Goal: Communication & Community: Answer question/provide support

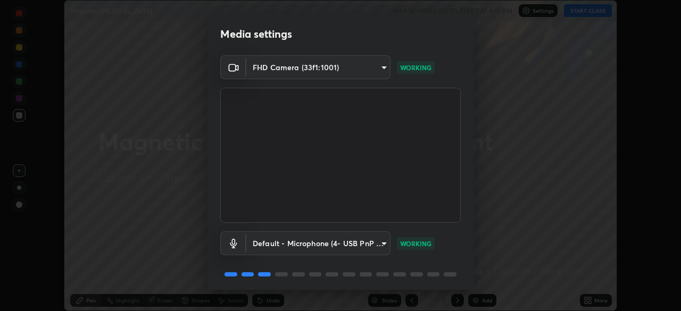
scroll to position [38, 0]
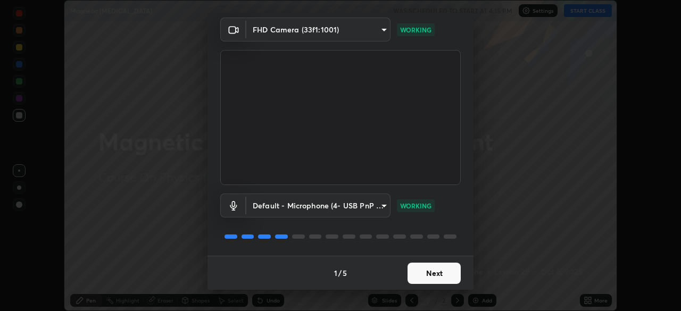
click at [415, 273] on button "Next" at bounding box center [434, 273] width 53 height 21
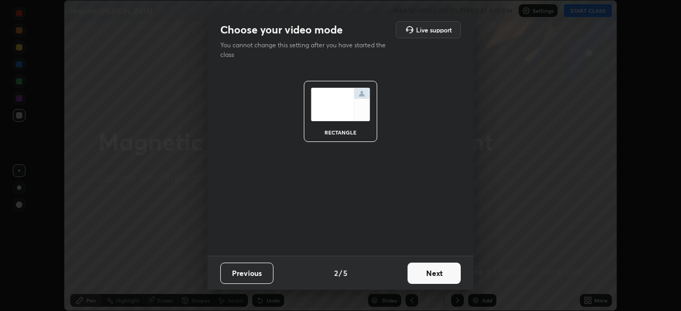
scroll to position [0, 0]
click at [425, 278] on button "Next" at bounding box center [434, 273] width 53 height 21
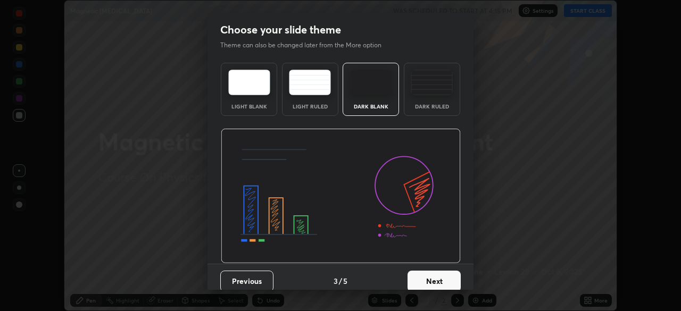
scroll to position [8, 0]
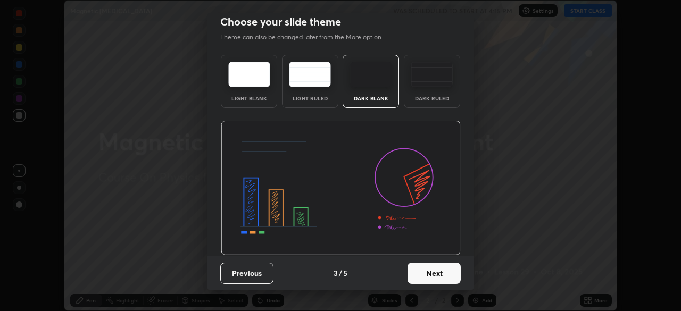
click at [419, 99] on div "Dark Ruled" at bounding box center [432, 98] width 43 height 5
click at [425, 275] on button "Next" at bounding box center [434, 273] width 53 height 21
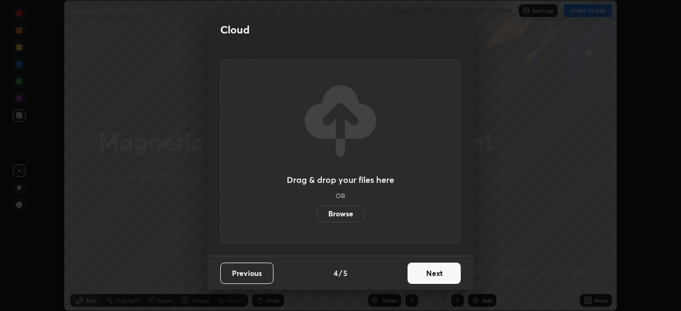
click at [423, 276] on button "Next" at bounding box center [434, 273] width 53 height 21
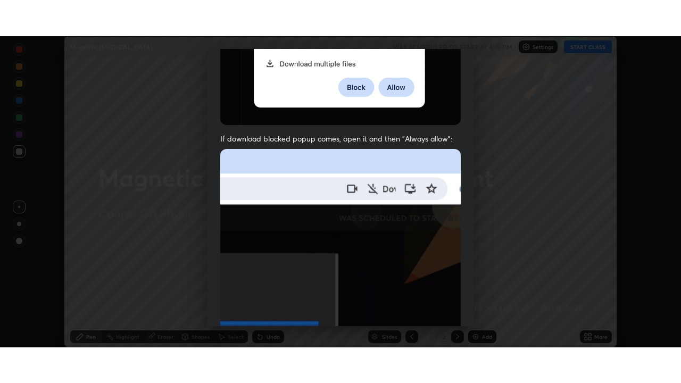
scroll to position [255, 0]
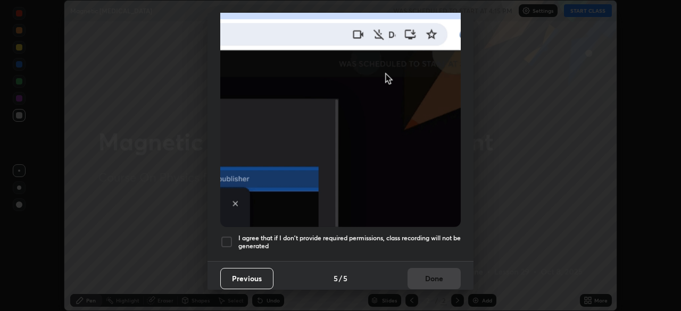
click at [223, 236] on div at bounding box center [226, 242] width 13 height 13
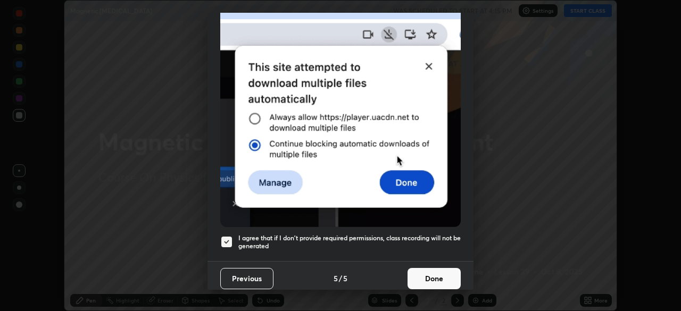
click at [426, 277] on button "Done" at bounding box center [434, 278] width 53 height 21
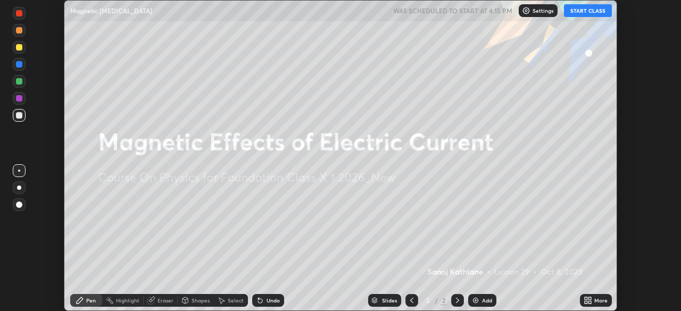
click at [586, 9] on button "START CLASS" at bounding box center [588, 10] width 48 height 13
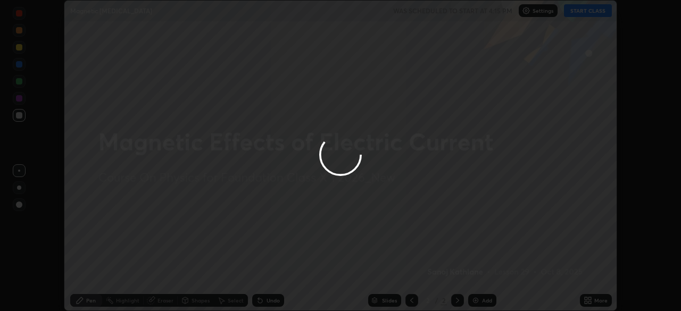
click at [597, 295] on div at bounding box center [340, 155] width 681 height 311
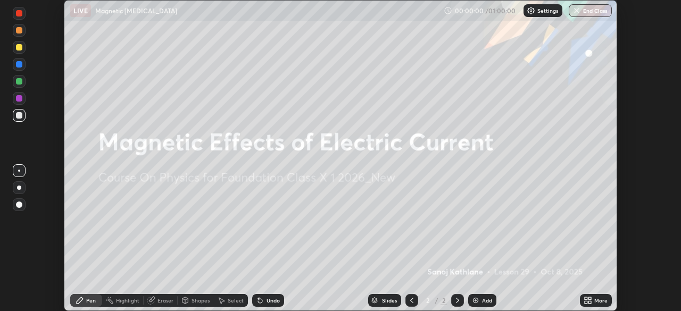
click at [589, 300] on icon at bounding box center [590, 298] width 3 height 3
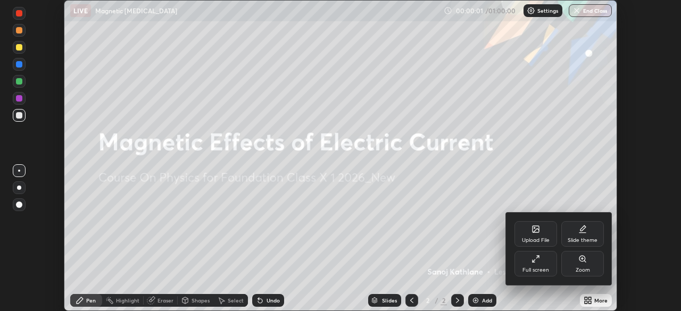
click at [540, 270] on div "Full screen" at bounding box center [536, 270] width 27 height 5
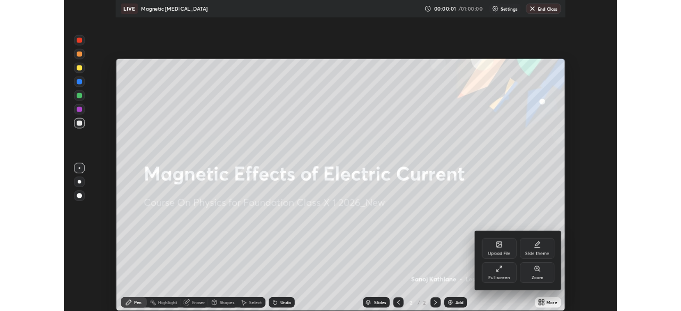
scroll to position [383, 681]
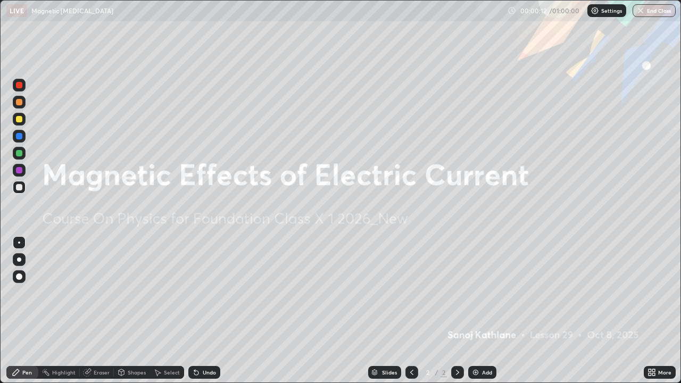
click at [664, 311] on div "More" at bounding box center [664, 372] width 13 height 5
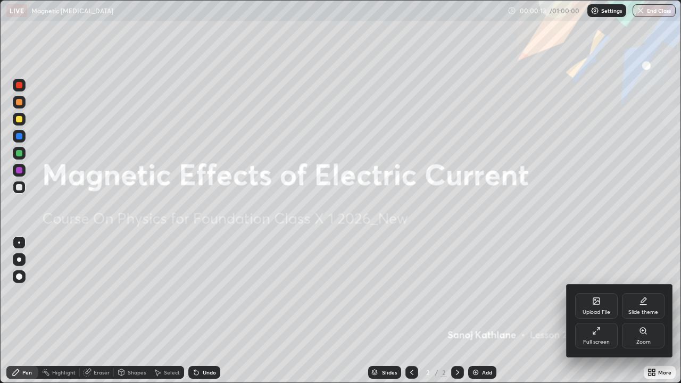
click at [597, 311] on div "Full screen" at bounding box center [596, 336] width 43 height 26
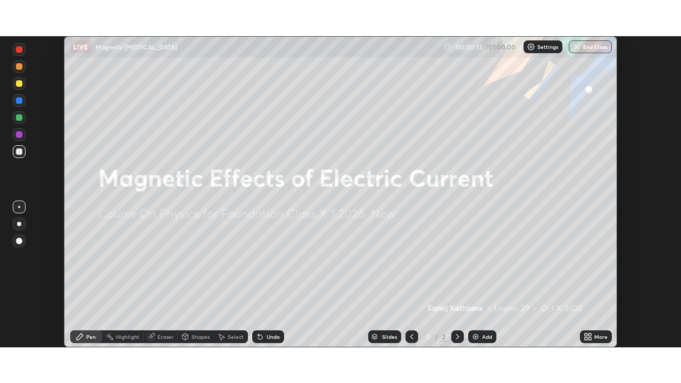
scroll to position [52901, 52531]
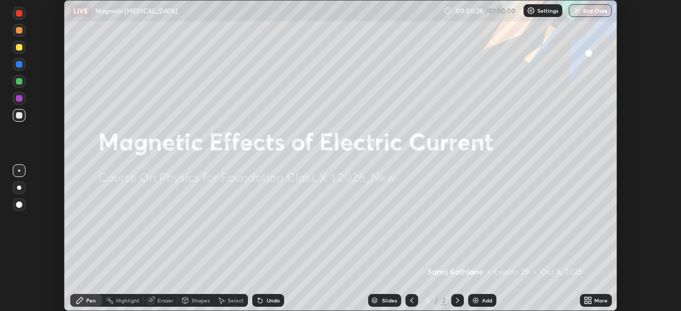
click at [594, 303] on div "More" at bounding box center [600, 300] width 13 height 5
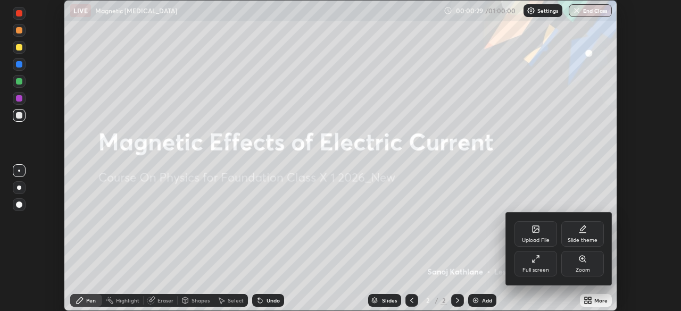
click at [536, 238] on div "Upload File" at bounding box center [536, 240] width 28 height 5
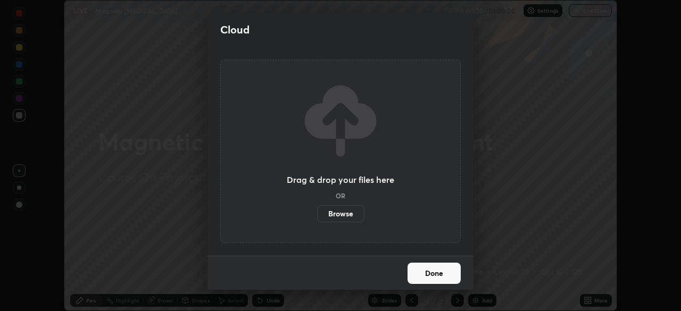
click at [343, 216] on label "Browse" at bounding box center [340, 213] width 47 height 17
click at [317, 216] on input "Browse" at bounding box center [317, 213] width 0 height 17
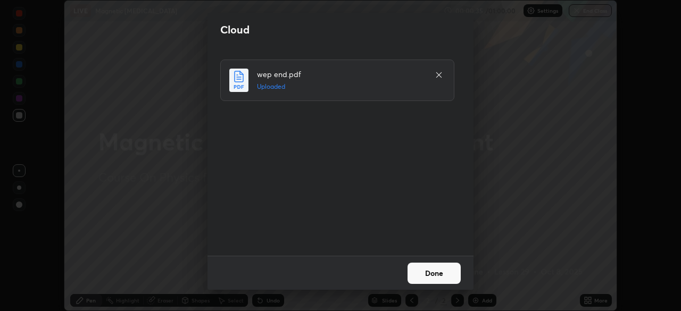
click at [434, 271] on button "Done" at bounding box center [434, 273] width 53 height 21
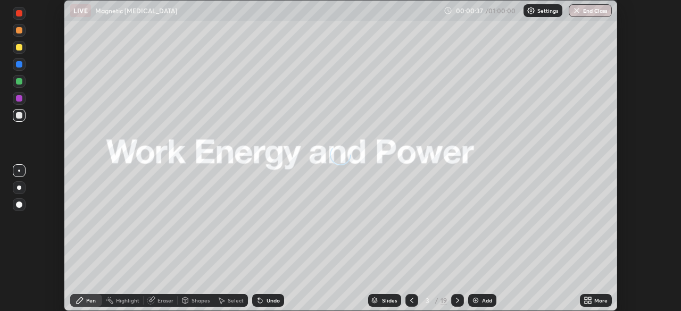
click at [593, 302] on div "More" at bounding box center [596, 300] width 32 height 13
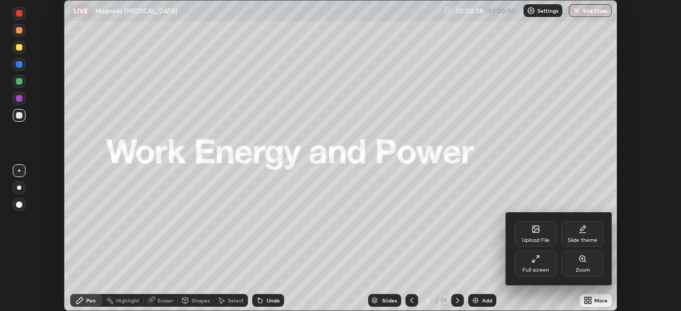
click at [544, 264] on div "Full screen" at bounding box center [536, 264] width 43 height 26
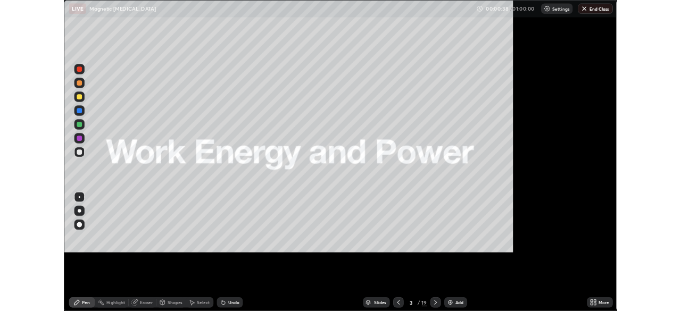
scroll to position [383, 681]
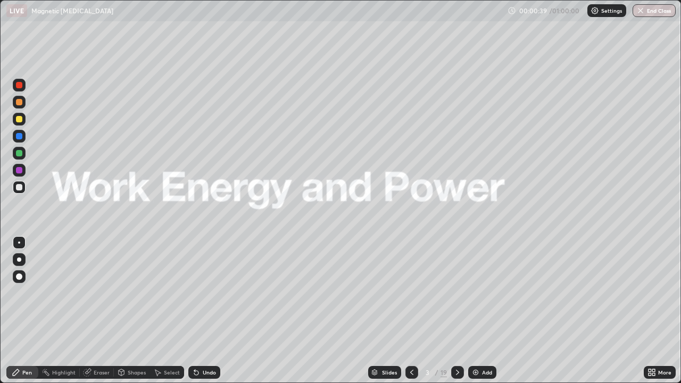
click at [456, 311] on icon at bounding box center [457, 372] width 9 height 9
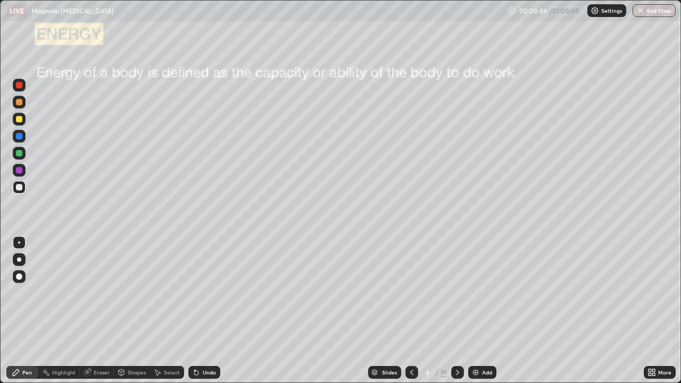
click at [660, 311] on div "More" at bounding box center [664, 372] width 13 height 5
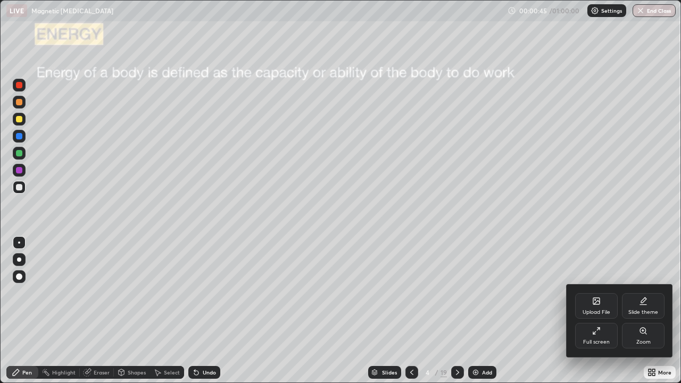
click at [598, 310] on div "Upload File" at bounding box center [597, 312] width 28 height 5
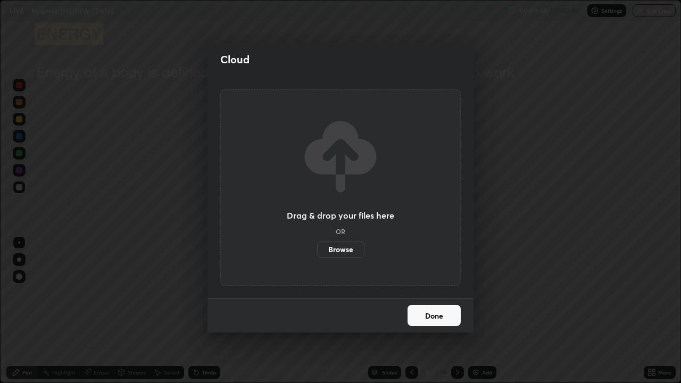
click at [623, 311] on div "Cloud Drag & drop your files here OR Browse Done" at bounding box center [340, 191] width 681 height 383
click at [424, 311] on button "Done" at bounding box center [434, 315] width 53 height 21
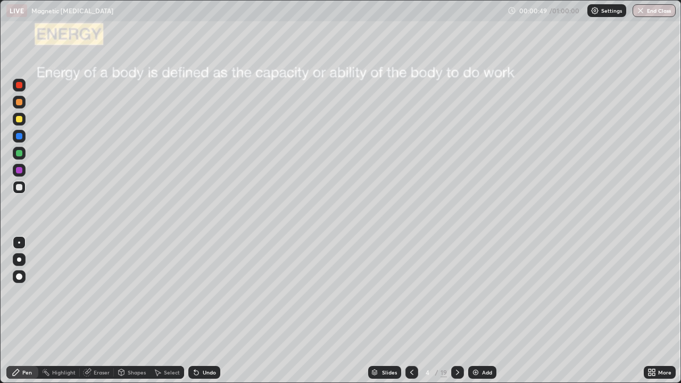
click at [653, 311] on icon at bounding box center [653, 374] width 3 height 3
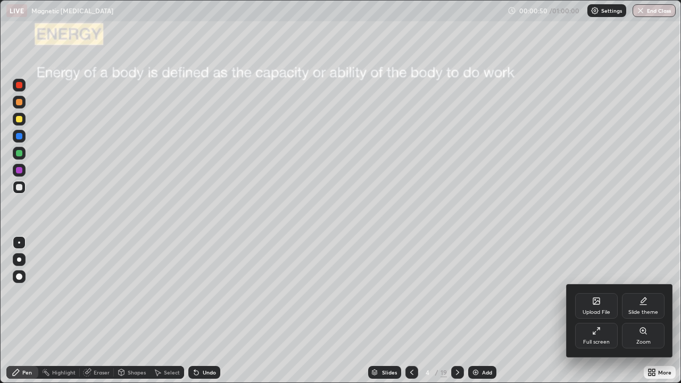
click at [609, 311] on div "Full screen" at bounding box center [596, 341] width 27 height 5
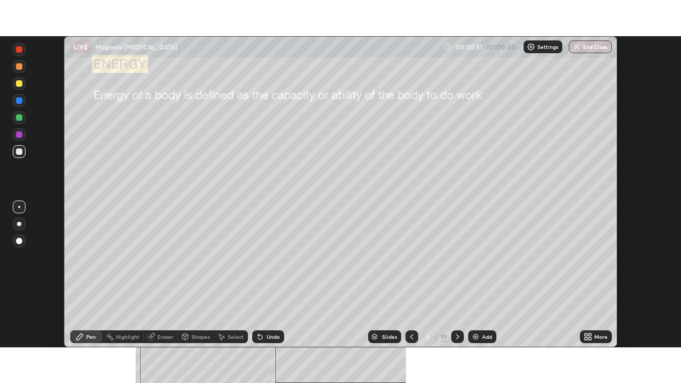
scroll to position [52901, 52531]
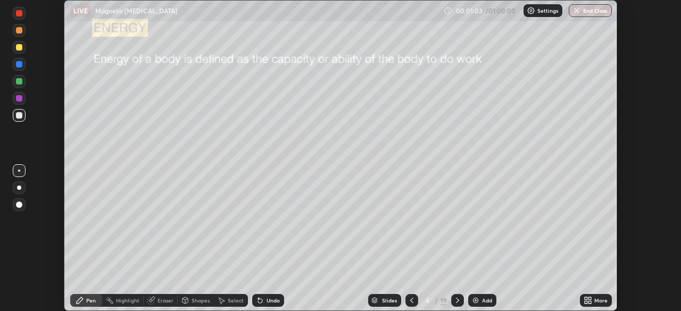
click at [590, 299] on icon at bounding box center [590, 298] width 3 height 3
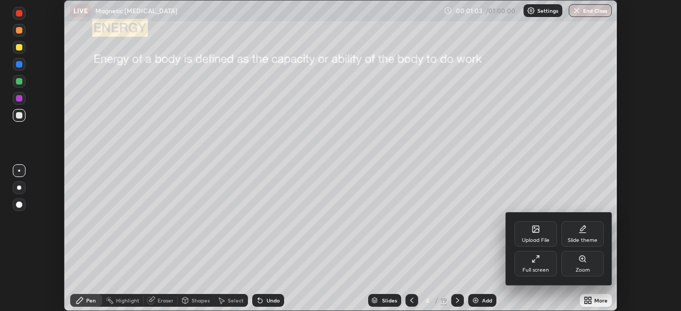
click at [528, 242] on div "Upload File" at bounding box center [536, 240] width 28 height 5
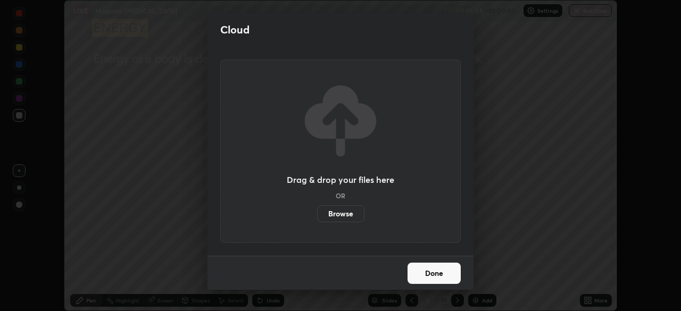
click at [340, 211] on label "Browse" at bounding box center [340, 213] width 47 height 17
click at [317, 211] on input "Browse" at bounding box center [317, 213] width 0 height 17
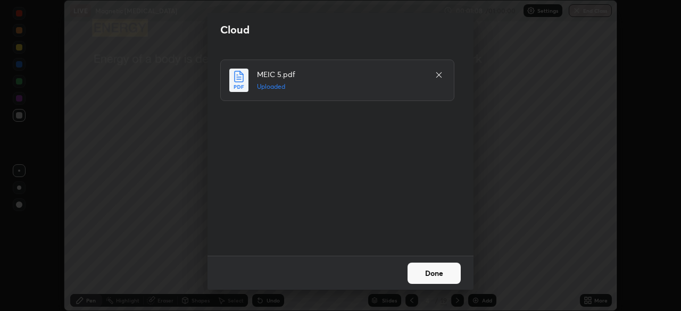
click at [448, 271] on button "Done" at bounding box center [434, 273] width 53 height 21
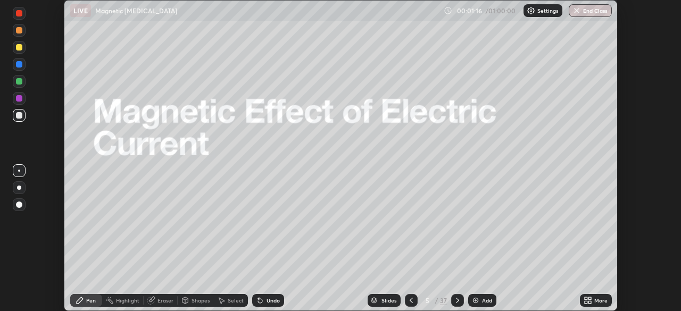
click at [593, 301] on div "More" at bounding box center [596, 300] width 32 height 13
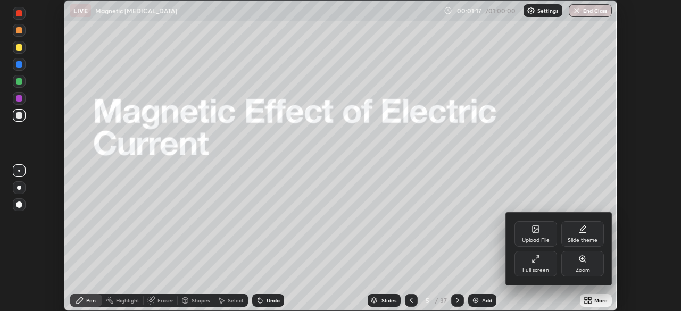
click at [542, 264] on div "Full screen" at bounding box center [536, 264] width 43 height 26
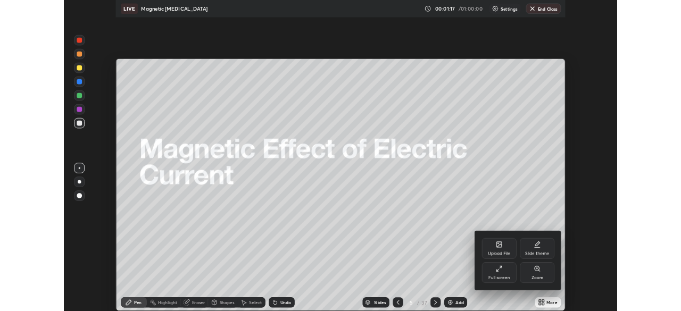
scroll to position [383, 681]
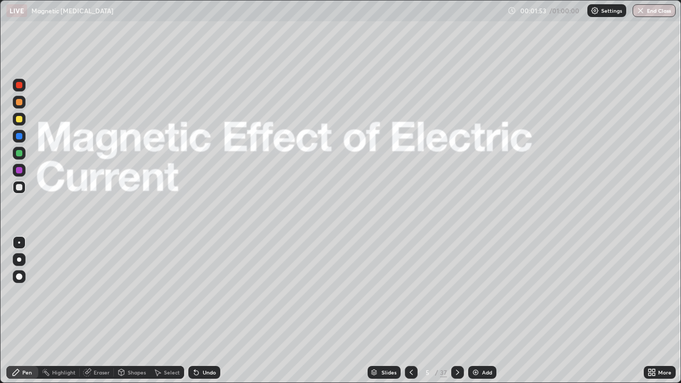
click at [457, 311] on icon at bounding box center [457, 372] width 3 height 5
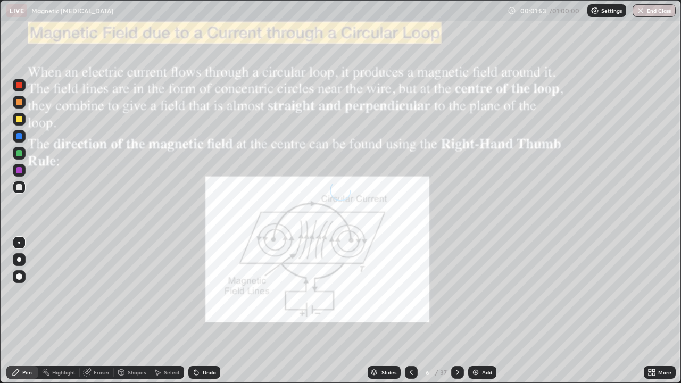
click at [457, 311] on icon at bounding box center [457, 372] width 9 height 9
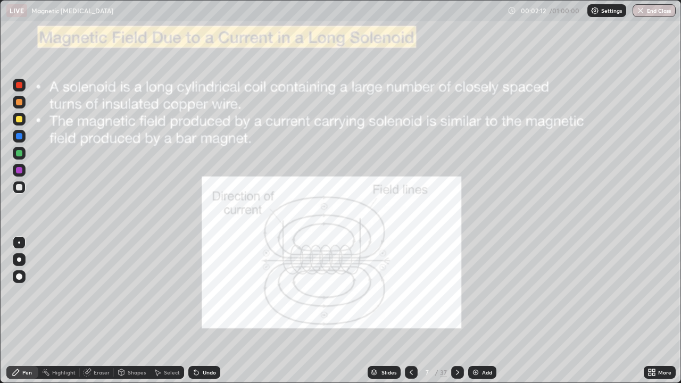
click at [458, 311] on icon at bounding box center [457, 372] width 9 height 9
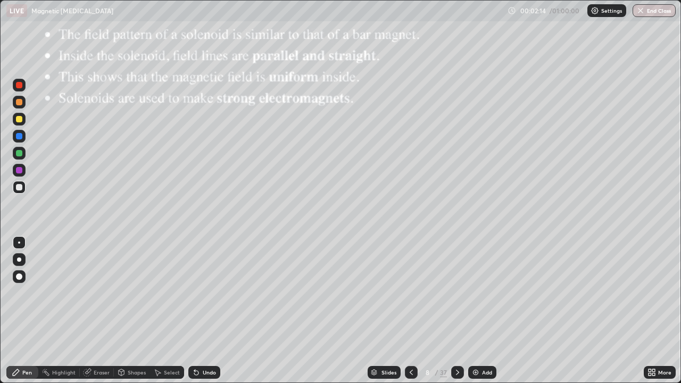
click at [457, 311] on icon at bounding box center [457, 372] width 9 height 9
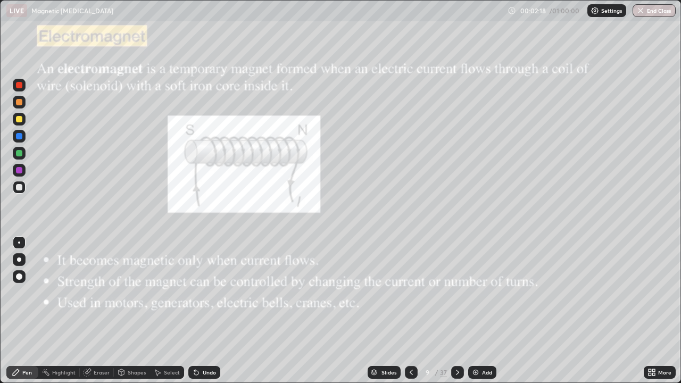
click at [457, 311] on icon at bounding box center [457, 372] width 9 height 9
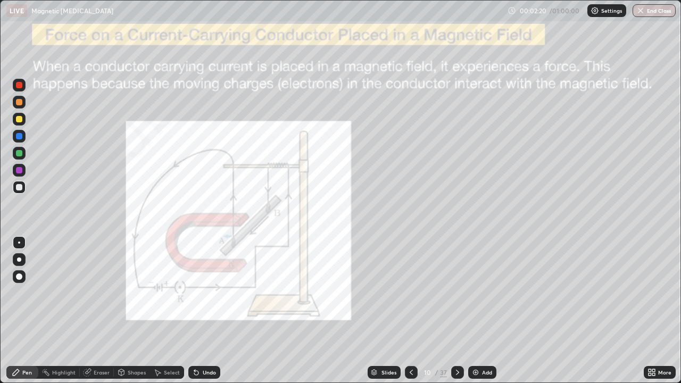
click at [458, 311] on icon at bounding box center [457, 372] width 9 height 9
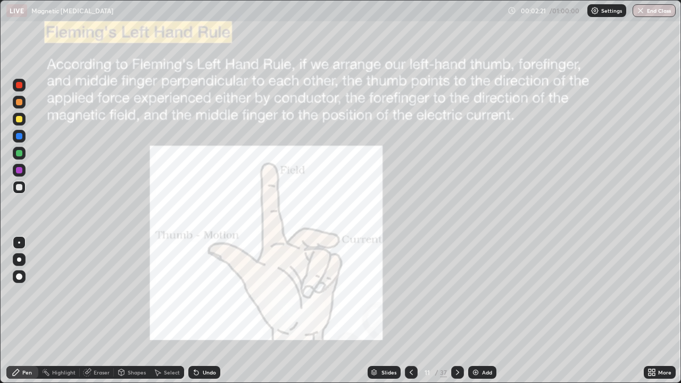
click at [458, 311] on icon at bounding box center [457, 372] width 9 height 9
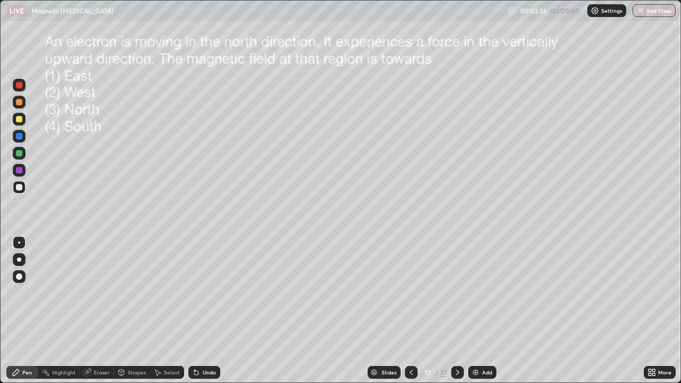
click at [452, 311] on div at bounding box center [457, 372] width 13 height 13
click at [456, 311] on icon at bounding box center [457, 372] width 3 height 5
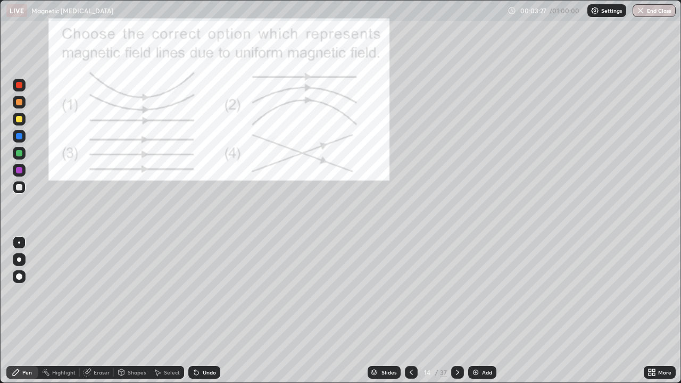
click at [21, 118] on div at bounding box center [19, 119] width 6 height 6
click at [21, 100] on div at bounding box center [19, 102] width 6 height 6
click at [15, 137] on div at bounding box center [19, 136] width 13 height 13
click at [457, 311] on icon at bounding box center [457, 372] width 9 height 9
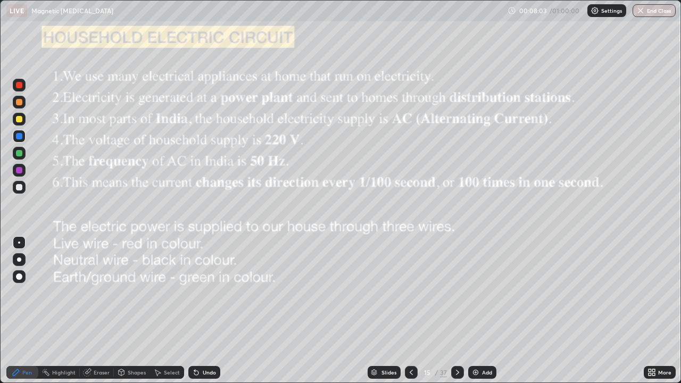
click at [480, 311] on div "Add" at bounding box center [482, 372] width 28 height 13
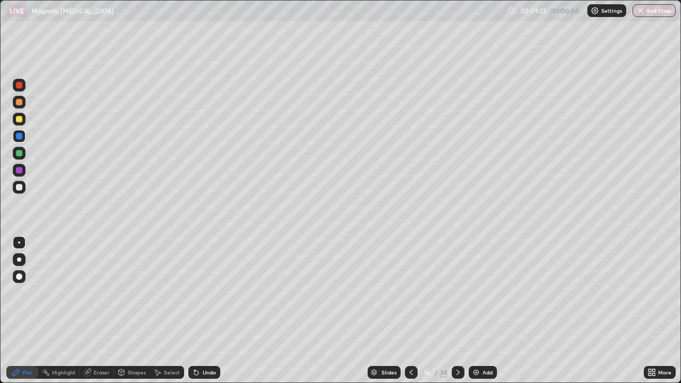
click at [411, 311] on icon at bounding box center [411, 372] width 9 height 9
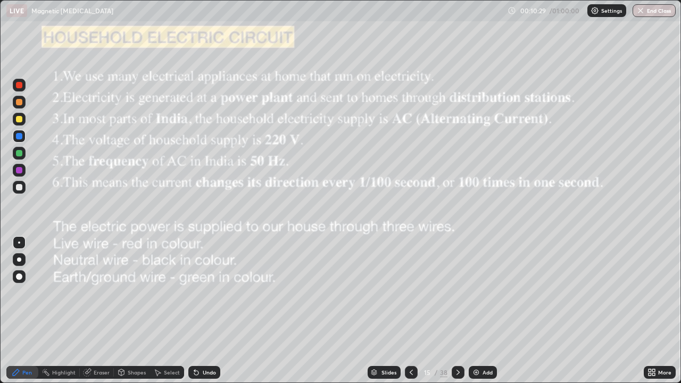
click at [475, 311] on img at bounding box center [476, 372] width 9 height 9
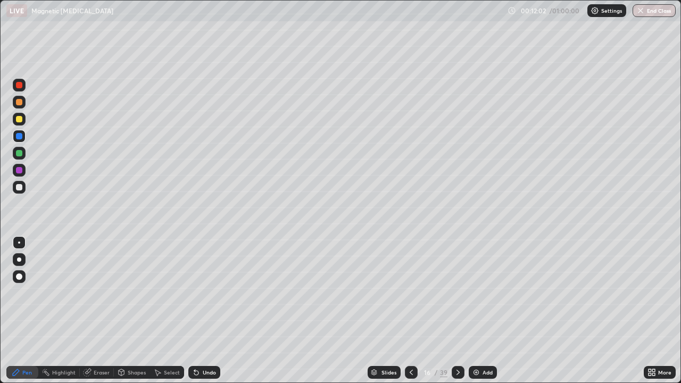
click at [411, 311] on icon at bounding box center [411, 372] width 9 height 9
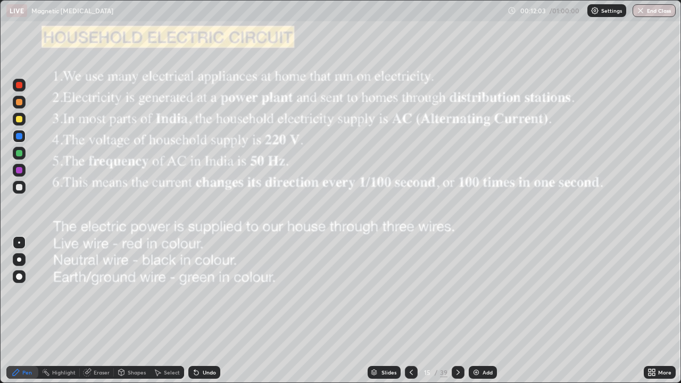
click at [410, 311] on icon at bounding box center [411, 372] width 9 height 9
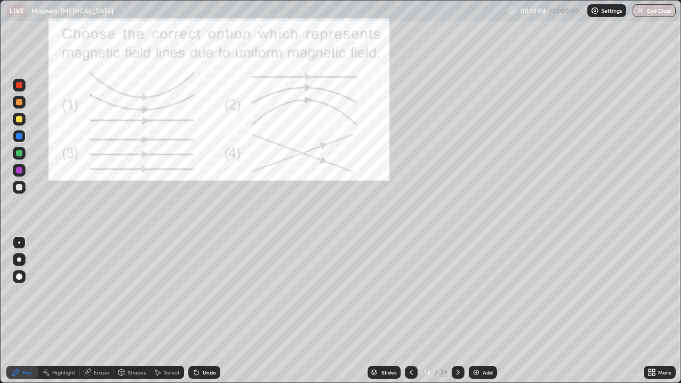
click at [457, 311] on icon at bounding box center [458, 372] width 9 height 9
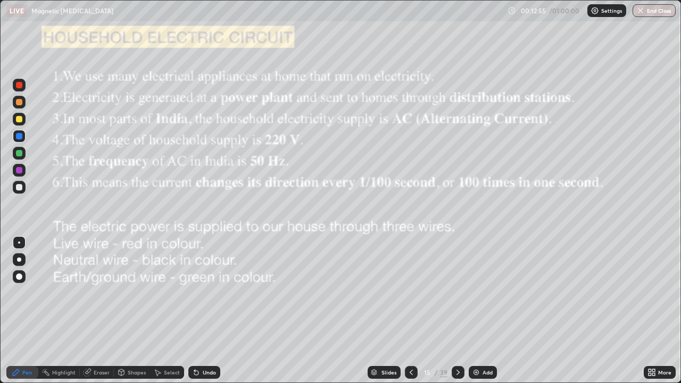
click at [31, 222] on div "Erase all" at bounding box center [19, 191] width 26 height 341
click at [455, 311] on icon at bounding box center [458, 372] width 9 height 9
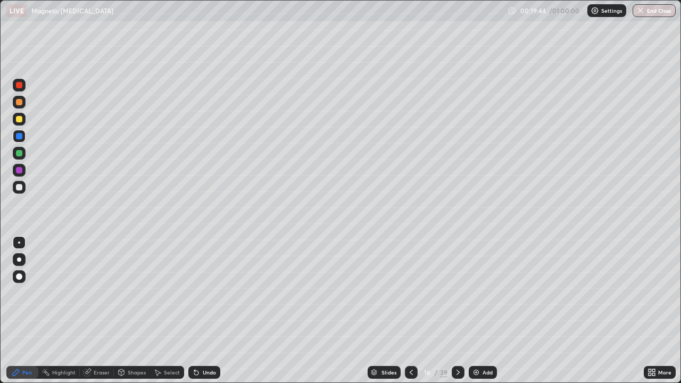
click at [457, 311] on icon at bounding box center [458, 372] width 9 height 9
click at [458, 311] on icon at bounding box center [458, 372] width 9 height 9
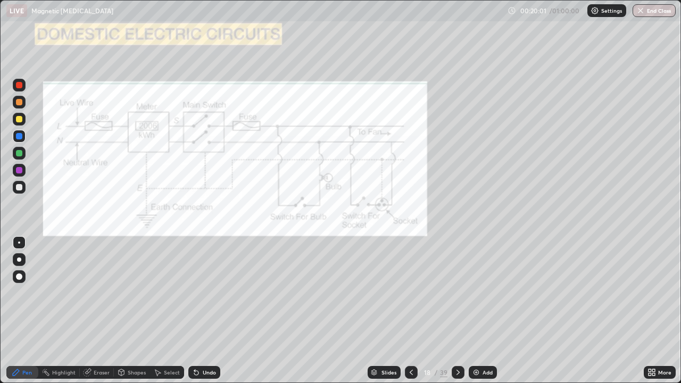
click at [19, 86] on div at bounding box center [19, 85] width 6 height 6
click at [201, 311] on div "Undo" at bounding box center [204, 372] width 32 height 13
click at [15, 171] on div at bounding box center [19, 170] width 13 height 13
click at [17, 171] on div at bounding box center [19, 170] width 6 height 6
click at [22, 172] on div at bounding box center [19, 170] width 6 height 6
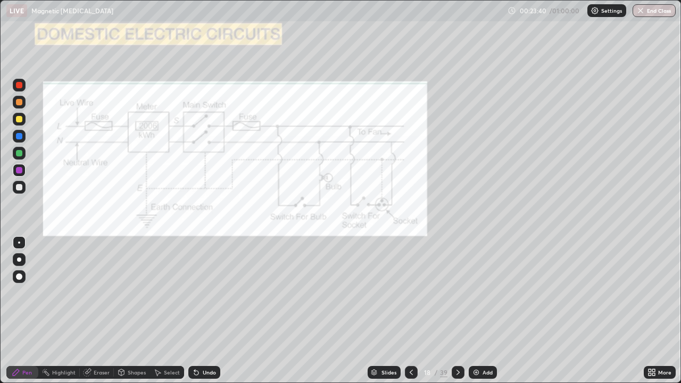
click at [20, 85] on div at bounding box center [19, 85] width 6 height 6
click at [18, 189] on div at bounding box center [19, 187] width 6 height 6
click at [19, 187] on div at bounding box center [19, 187] width 6 height 6
click at [19, 260] on div at bounding box center [19, 260] width 4 height 4
click at [19, 258] on div at bounding box center [19, 260] width 4 height 4
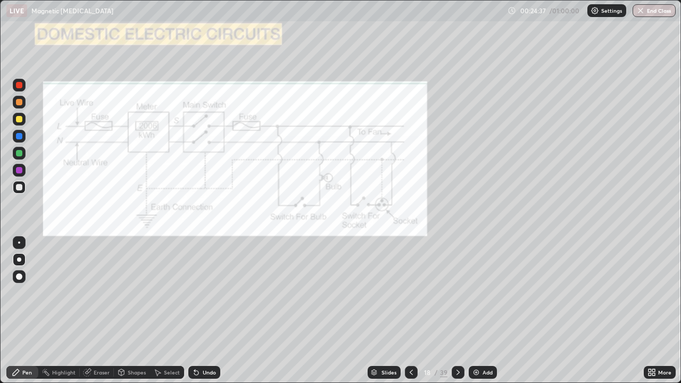
click at [19, 134] on div at bounding box center [19, 136] width 6 height 6
click at [18, 153] on div at bounding box center [19, 153] width 6 height 6
click at [206, 311] on div "Undo" at bounding box center [204, 372] width 32 height 13
click at [457, 311] on icon at bounding box center [458, 372] width 9 height 9
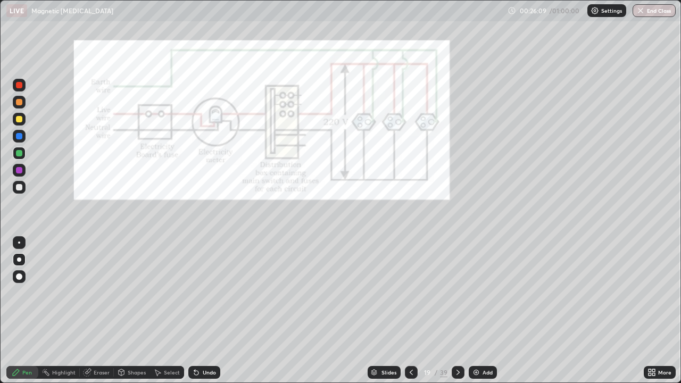
click at [459, 311] on icon at bounding box center [458, 372] width 9 height 9
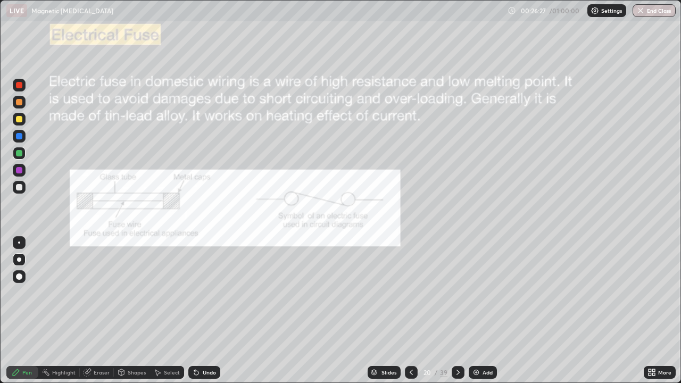
click at [410, 311] on icon at bounding box center [411, 372] width 3 height 5
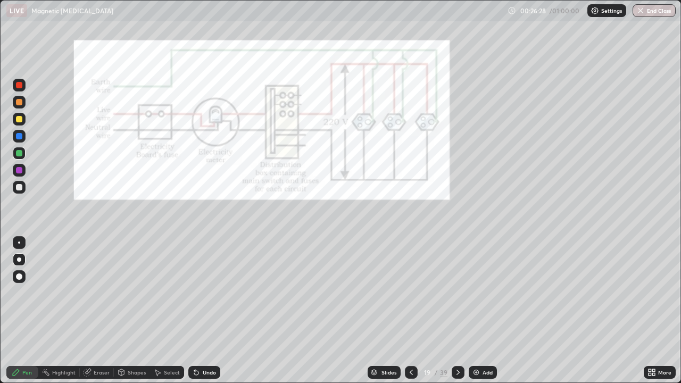
click at [412, 311] on icon at bounding box center [411, 372] width 9 height 9
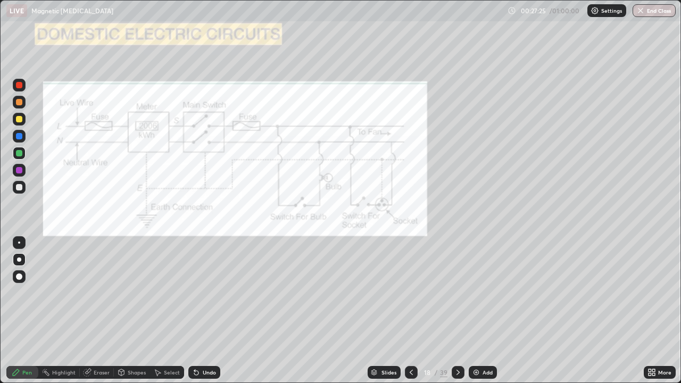
click at [457, 311] on icon at bounding box center [458, 372] width 9 height 9
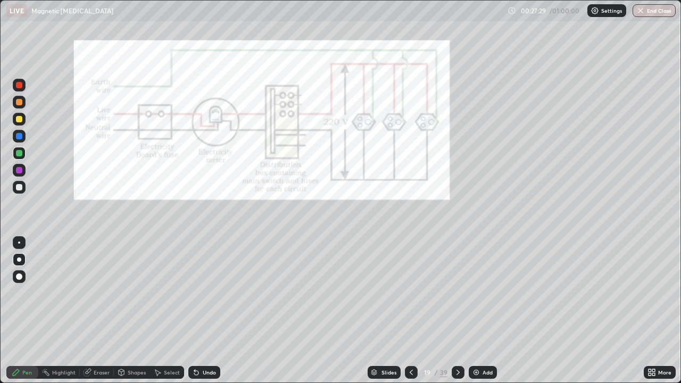
click at [457, 311] on icon at bounding box center [458, 372] width 9 height 9
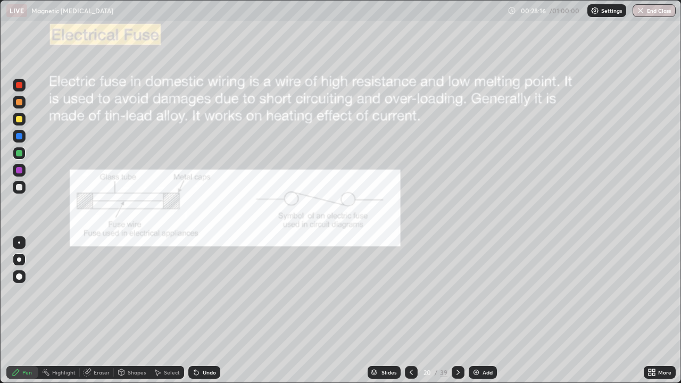
click at [409, 311] on icon at bounding box center [411, 372] width 9 height 9
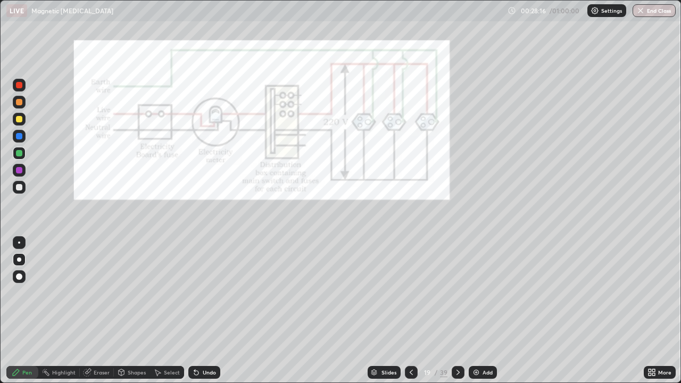
click at [415, 311] on div at bounding box center [411, 372] width 13 height 21
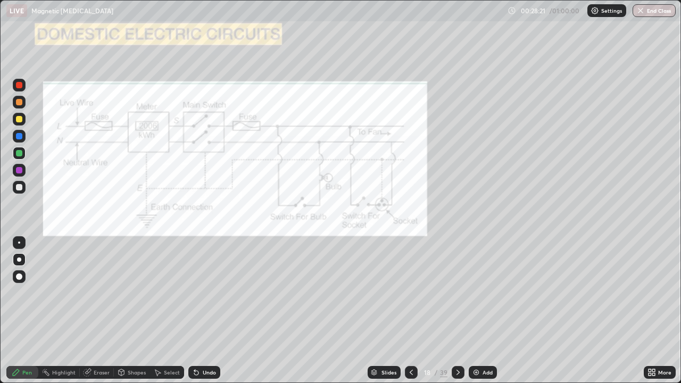
click at [169, 311] on div "Select" at bounding box center [167, 372] width 34 height 13
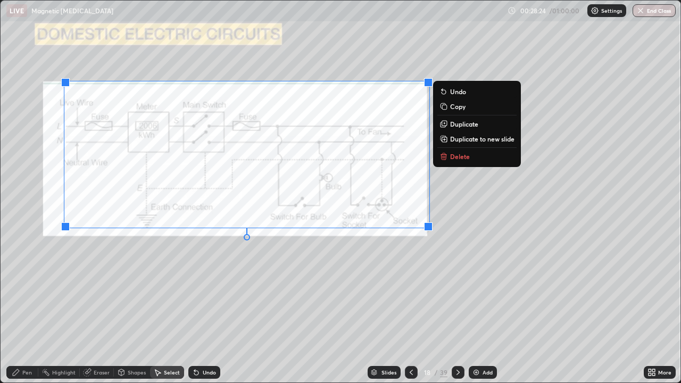
click at [452, 154] on p "Delete" at bounding box center [460, 156] width 20 height 9
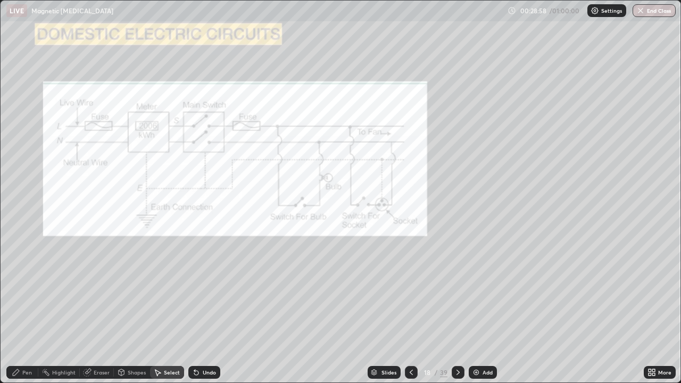
click at [22, 311] on div "Pen" at bounding box center [22, 372] width 32 height 13
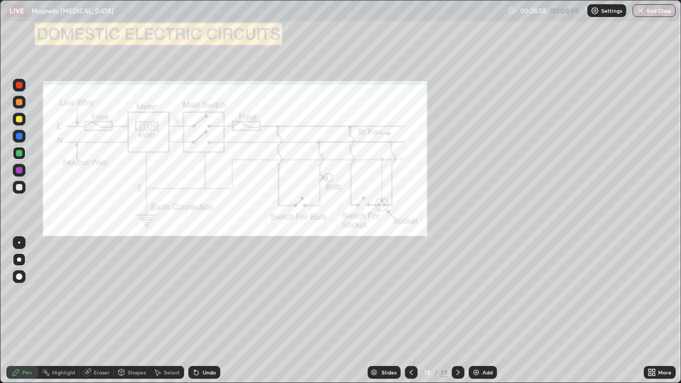
click at [20, 172] on div at bounding box center [19, 170] width 6 height 6
click at [96, 311] on div "Eraser" at bounding box center [102, 372] width 16 height 5
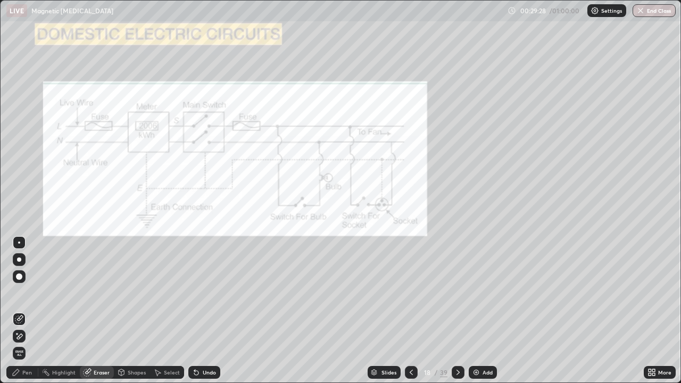
click at [28, 311] on div "Pen" at bounding box center [27, 372] width 10 height 5
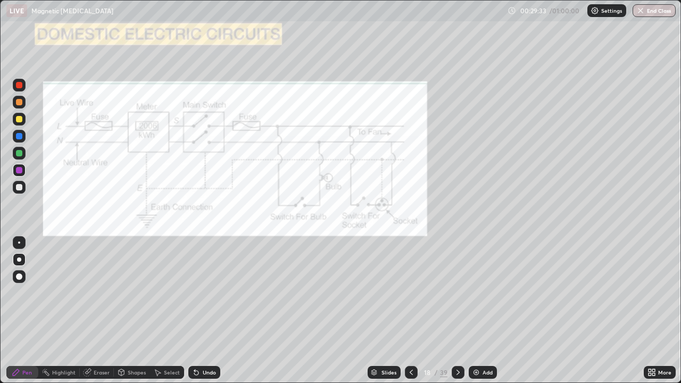
click at [102, 311] on div "Eraser" at bounding box center [102, 372] width 16 height 5
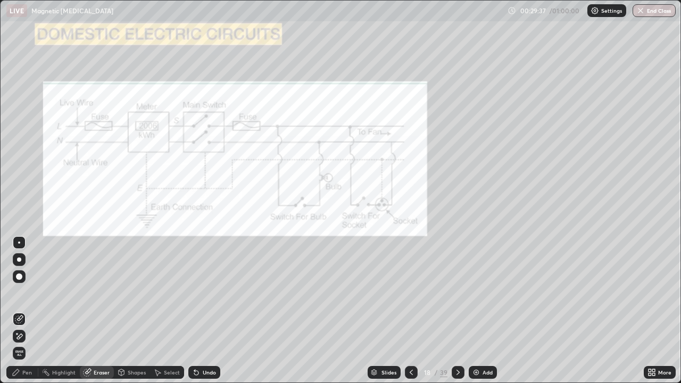
click at [20, 311] on div "Pen" at bounding box center [22, 372] width 32 height 13
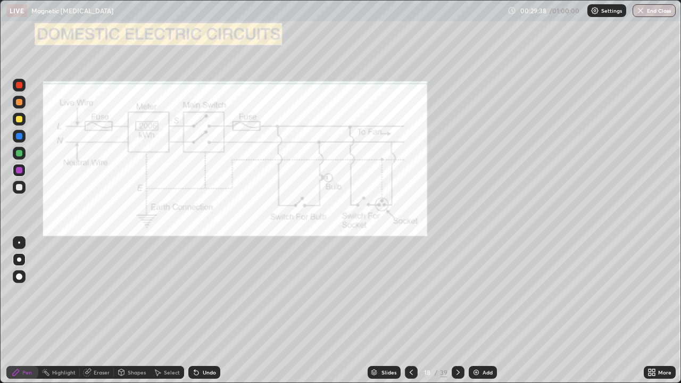
click at [18, 173] on div at bounding box center [19, 170] width 6 height 6
click at [20, 171] on div at bounding box center [19, 170] width 6 height 6
click at [104, 311] on div "Eraser" at bounding box center [102, 372] width 16 height 5
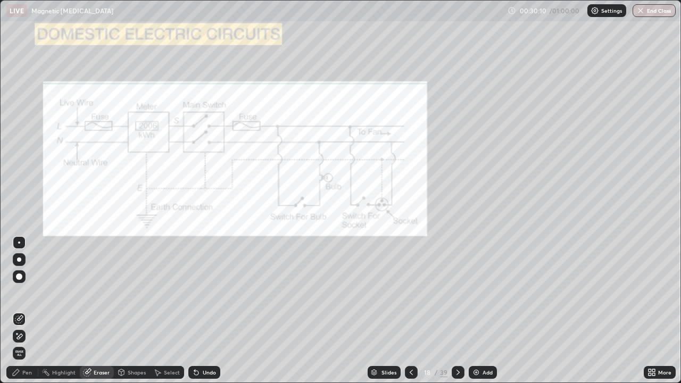
click at [21, 311] on div "Pen" at bounding box center [22, 372] width 32 height 13
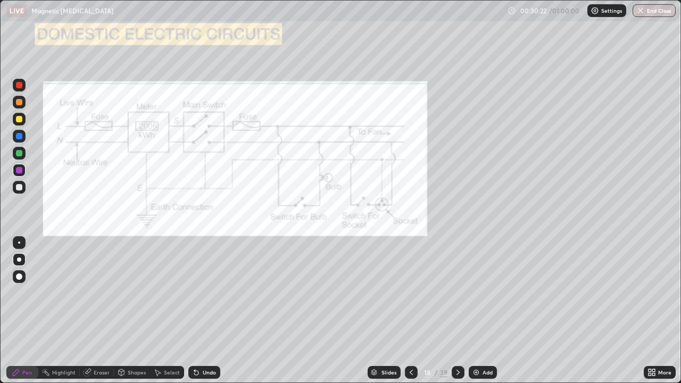
click at [165, 311] on div "Select" at bounding box center [172, 372] width 16 height 5
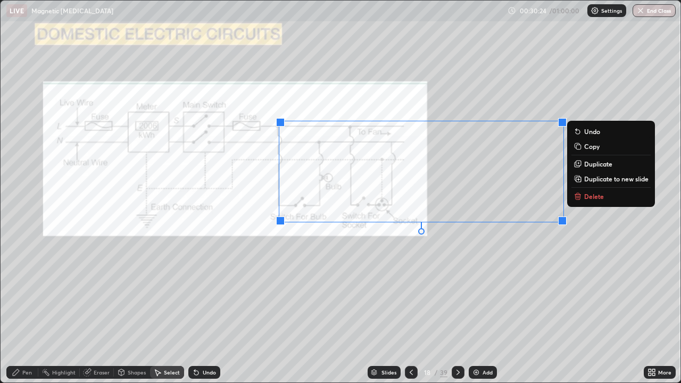
click at [590, 195] on p "Delete" at bounding box center [594, 196] width 20 height 9
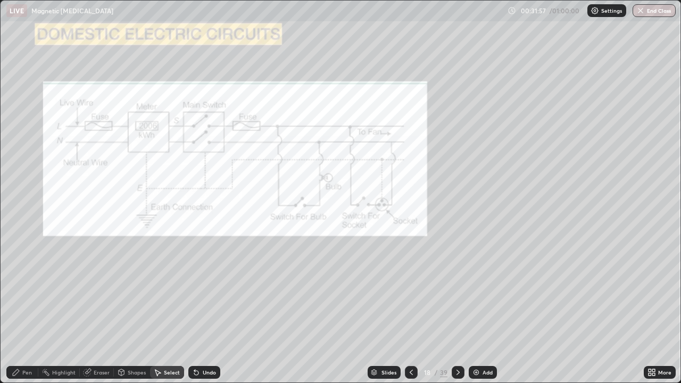
click at [652, 311] on icon at bounding box center [652, 372] width 9 height 9
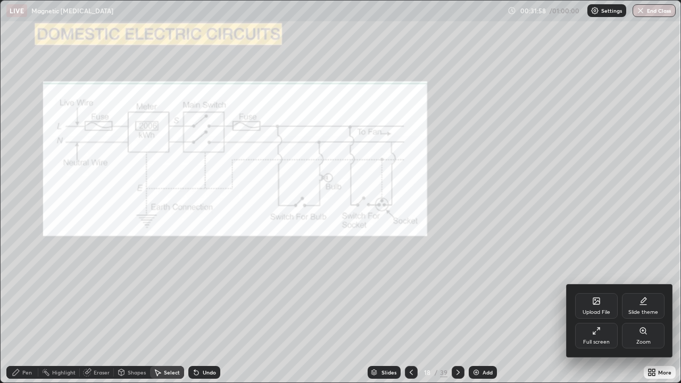
click at [599, 311] on div "Full screen" at bounding box center [596, 336] width 43 height 26
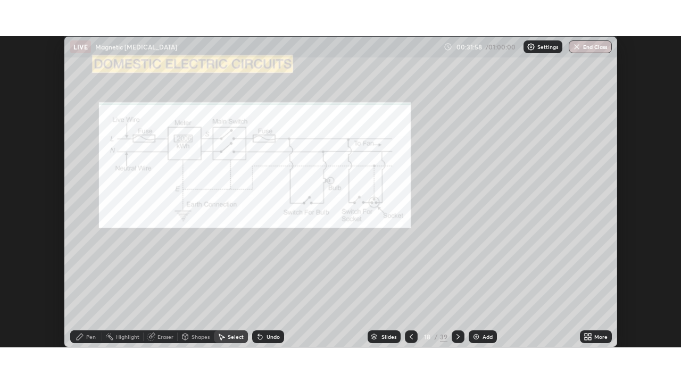
scroll to position [52901, 52531]
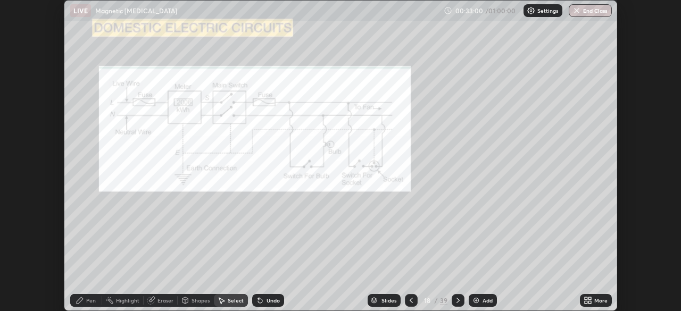
click at [600, 304] on div "More" at bounding box center [596, 300] width 32 height 13
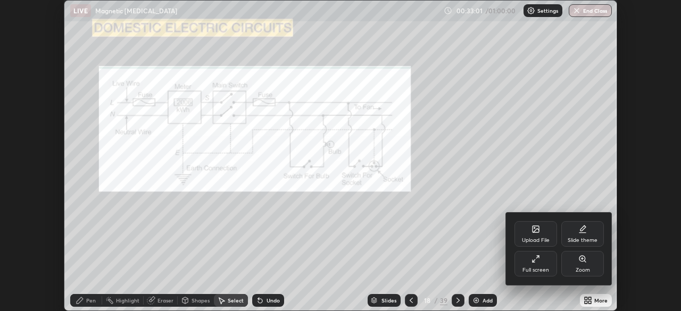
click at [536, 268] on div "Full screen" at bounding box center [536, 270] width 27 height 5
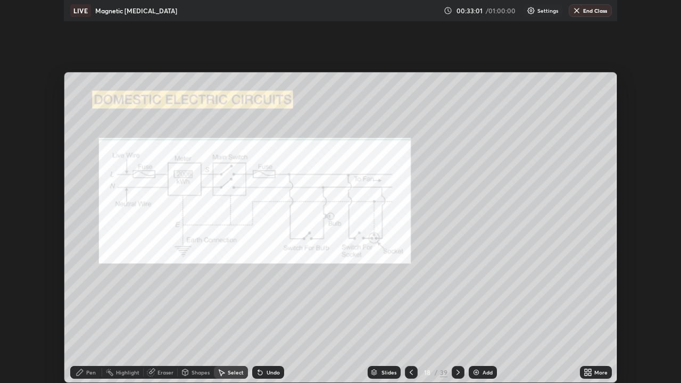
scroll to position [383, 681]
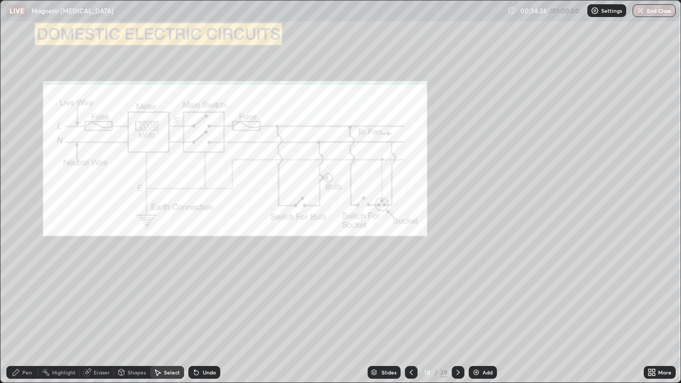
click at [455, 311] on icon at bounding box center [458, 372] width 9 height 9
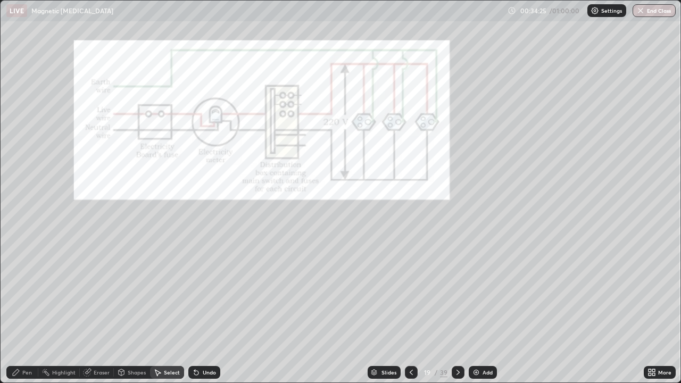
click at [458, 311] on icon at bounding box center [458, 372] width 9 height 9
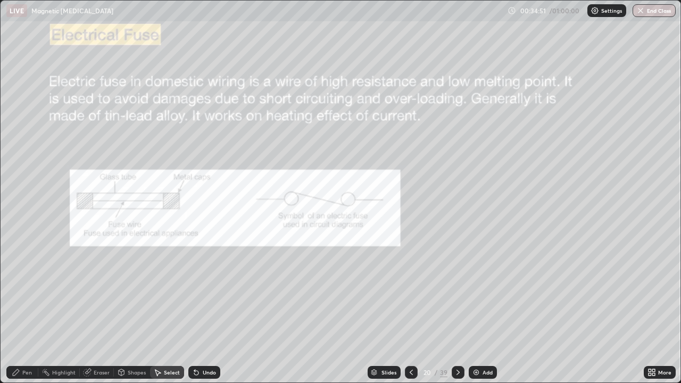
click at [21, 311] on div "Pen" at bounding box center [22, 372] width 32 height 13
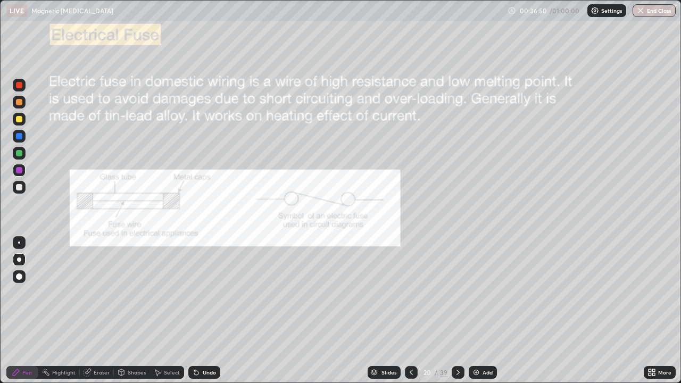
click at [168, 311] on div "Select" at bounding box center [172, 372] width 16 height 5
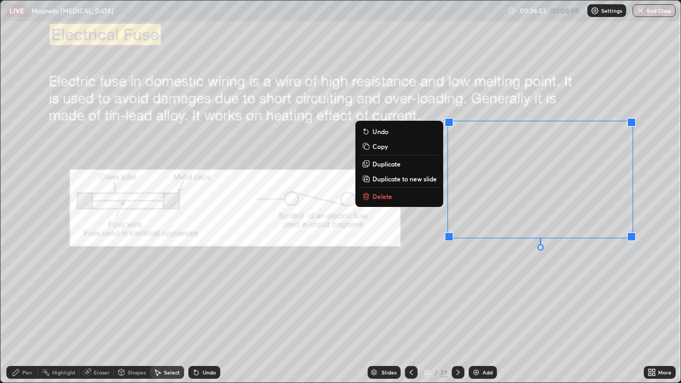
click at [398, 190] on button "Delete" at bounding box center [399, 196] width 79 height 13
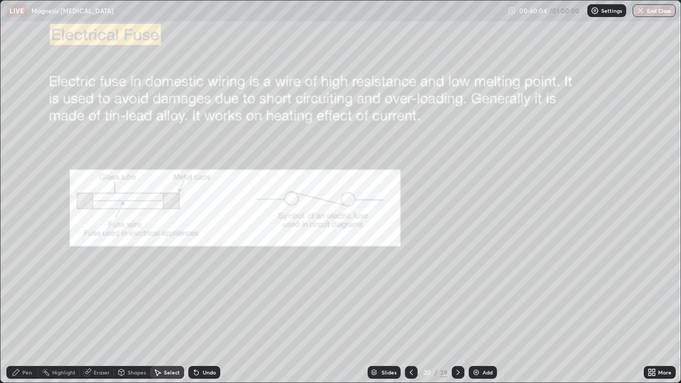
click at [641, 311] on div "0 ° Undo Copy Duplicate Duplicate to new slide Delete" at bounding box center [341, 192] width 680 height 382
click at [459, 311] on div at bounding box center [458, 372] width 13 height 13
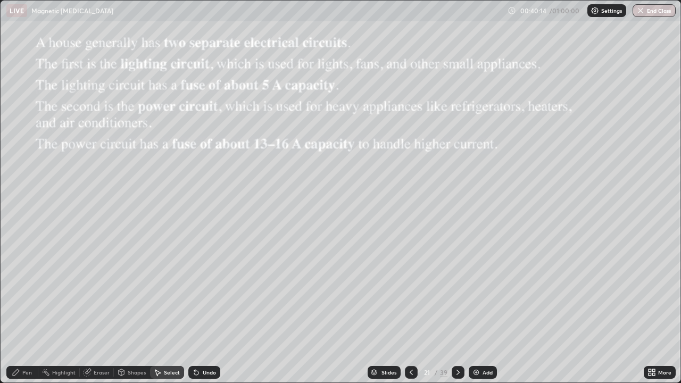
click at [416, 311] on div at bounding box center [411, 372] width 13 height 13
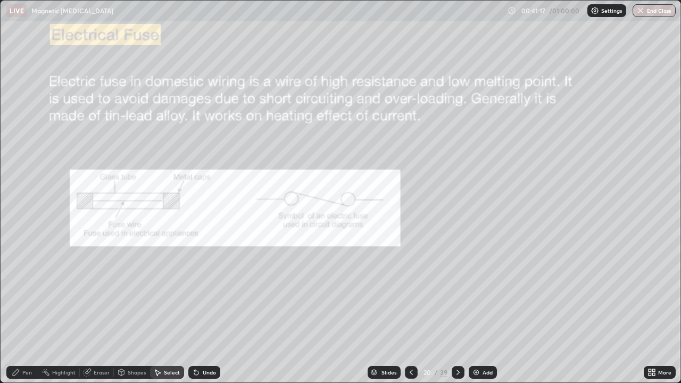
click at [458, 311] on icon at bounding box center [458, 372] width 9 height 9
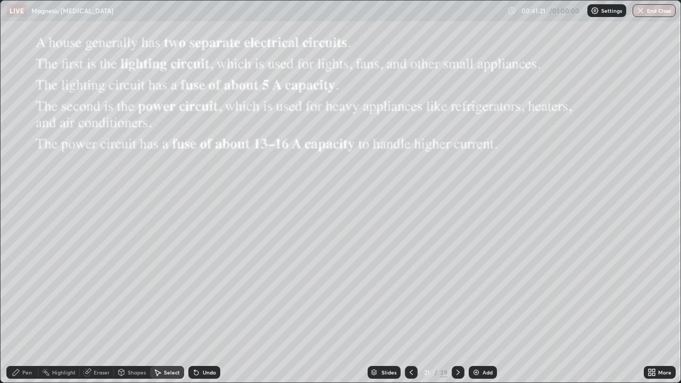
click at [27, 311] on div "Pen" at bounding box center [27, 372] width 10 height 5
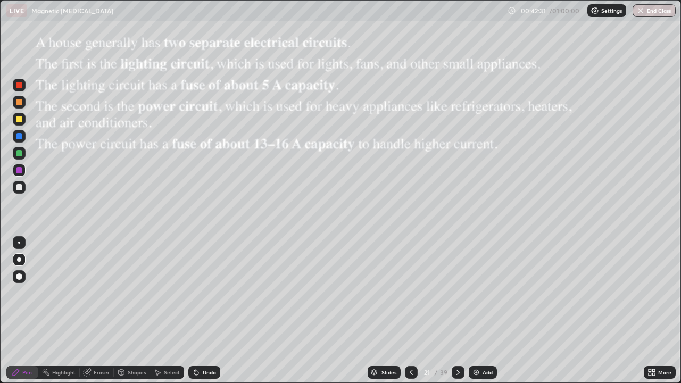
click at [452, 311] on div at bounding box center [458, 372] width 13 height 13
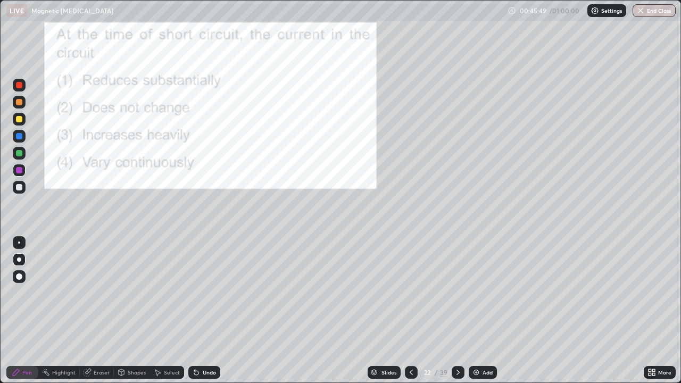
click at [444, 311] on div "39" at bounding box center [443, 373] width 7 height 10
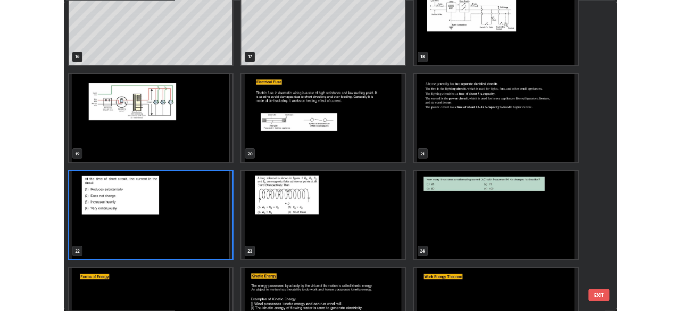
scroll to position [631, 0]
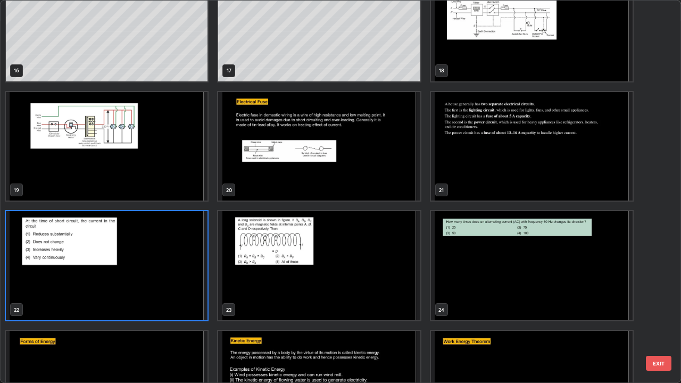
click at [310, 271] on img "grid" at bounding box center [319, 265] width 202 height 109
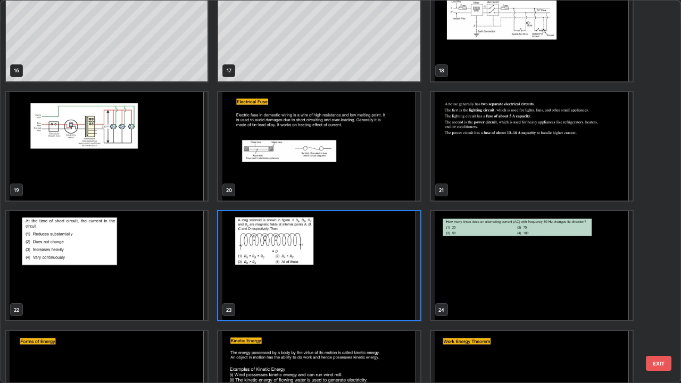
click at [310, 267] on img "grid" at bounding box center [319, 265] width 202 height 109
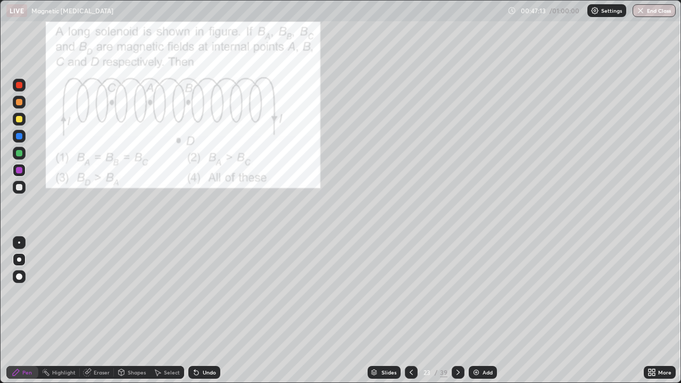
click at [457, 311] on icon at bounding box center [458, 372] width 9 height 9
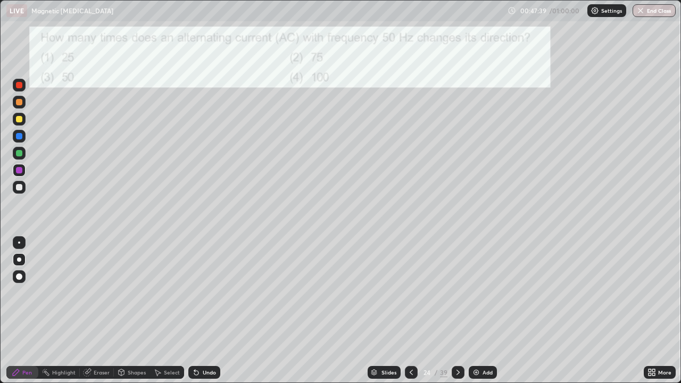
click at [208, 311] on div "Undo" at bounding box center [209, 372] width 13 height 5
click at [457, 311] on icon at bounding box center [458, 372] width 9 height 9
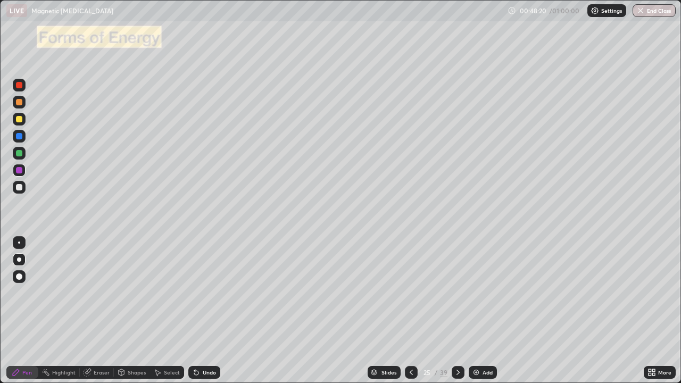
click at [406, 311] on div at bounding box center [411, 372] width 13 height 13
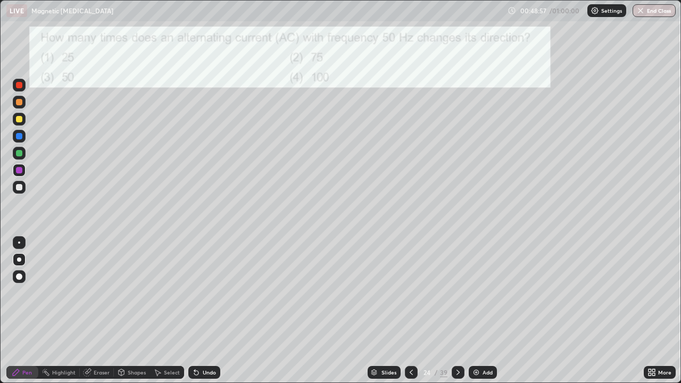
click at [483, 311] on div "Add" at bounding box center [488, 372] width 10 height 5
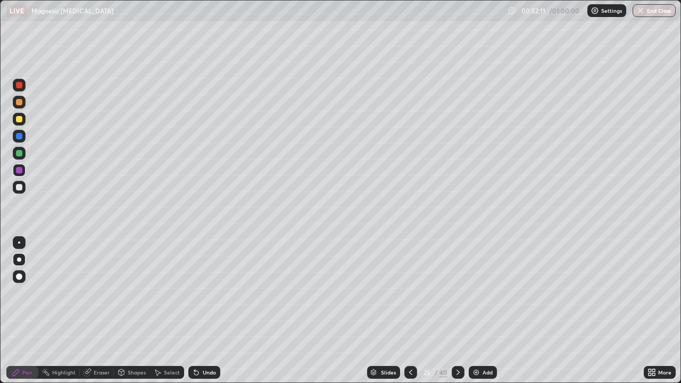
click at [648, 10] on button "End Class" at bounding box center [654, 10] width 43 height 13
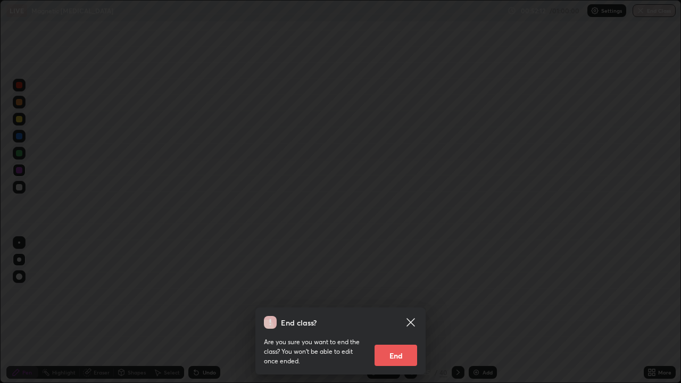
click at [387, 311] on button "End" at bounding box center [396, 355] width 43 height 21
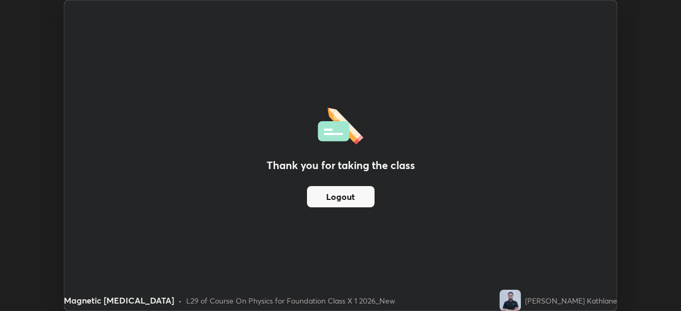
scroll to position [52901, 52531]
